Goal: Information Seeking & Learning: Learn about a topic

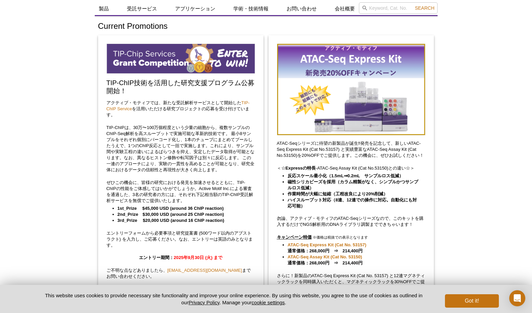
scroll to position [26, 0]
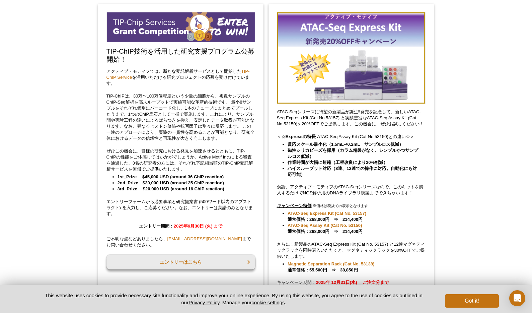
scroll to position [140, 0]
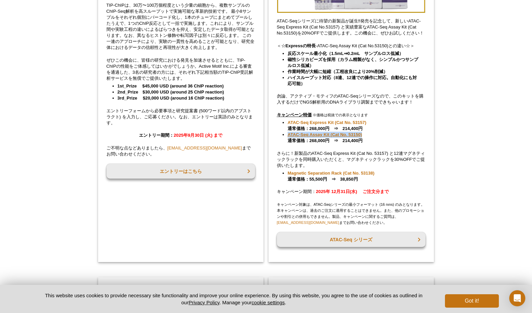
drag, startPoint x: 388, startPoint y: 136, endPoint x: 288, endPoint y: 133, distance: 100.1
click at [288, 133] on li "ATAC-Seq Assay Kit (Cat No. 53150) 通常価格：268,000円　⇒　214,400円" at bounding box center [353, 138] width 131 height 12
click at [296, 134] on link "ATAC-Seq Assay Kit (Cat No. 53150)" at bounding box center [325, 135] width 74 height 6
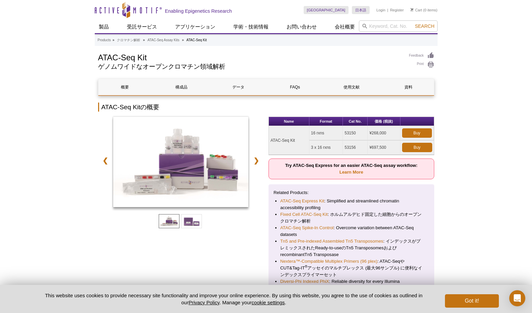
click at [271, 150] on td "ATAC-Seq Kit" at bounding box center [289, 140] width 41 height 29
drag, startPoint x: 271, startPoint y: 142, endPoint x: 299, endPoint y: 142, distance: 27.8
click at [299, 142] on td "ATAC-Seq Kit" at bounding box center [289, 140] width 41 height 29
copy td "ATAC-Seq Kit"
drag, startPoint x: 312, startPoint y: 132, endPoint x: 394, endPoint y: 130, distance: 81.7
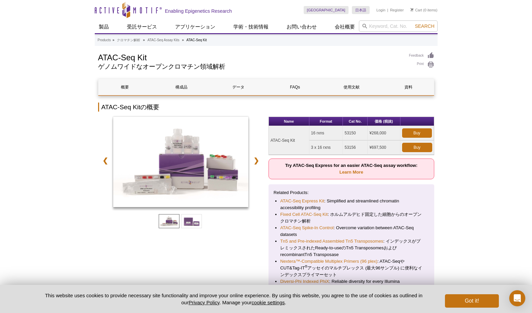
click at [394, 130] on tr "ATAC-Seq Kit 16 rxns 53150 ¥268,000 Buy" at bounding box center [351, 133] width 165 height 14
copy tr "6 rxns 53150 ¥268,000"
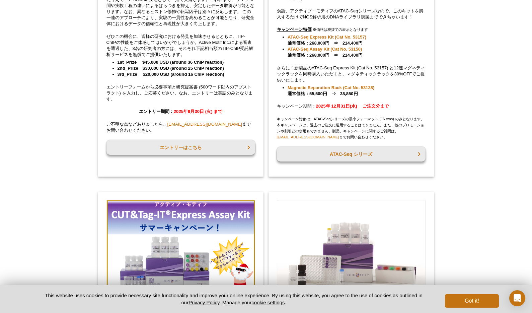
scroll to position [140, 0]
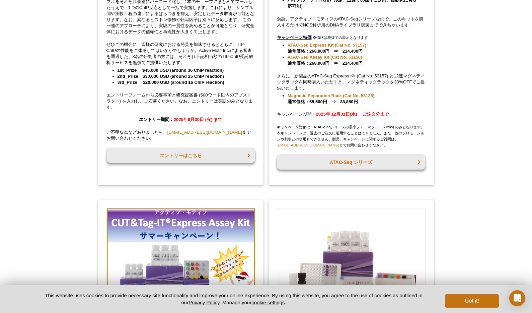
drag, startPoint x: 364, startPoint y: 63, endPoint x: 342, endPoint y: 63, distance: 21.1
click at [342, 63] on li "ATAC-Seq Assay Kit (Cat No. 53150) 通常価格：268,000円　⇒　214,400円" at bounding box center [353, 60] width 131 height 12
copy strong "214,400円"
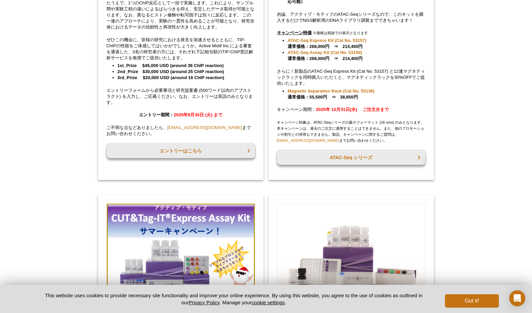
scroll to position [130, 0]
